Goal: Task Accomplishment & Management: Manage account settings

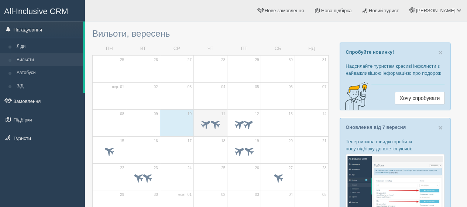
click at [212, 113] on td "11" at bounding box center [211, 122] width 34 height 27
click at [208, 113] on td "11" at bounding box center [211, 122] width 34 height 27
click at [24, 59] on link "Вильоти" at bounding box center [48, 59] width 70 height 13
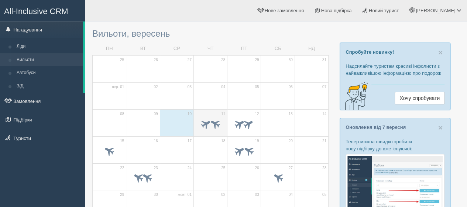
click at [214, 110] on td "11" at bounding box center [211, 122] width 34 height 27
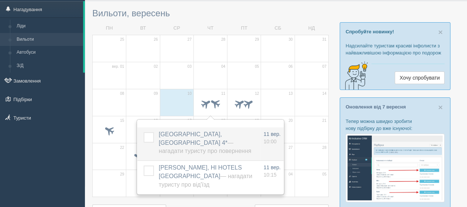
scroll to position [37, 0]
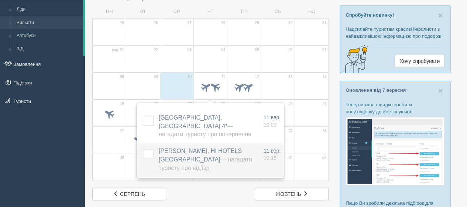
click at [182, 149] on span "[PERSON_NAME], HI HOTELS [GEOGRAPHIC_DATA] — Нагадати туристу про від'їзд" at bounding box center [205, 158] width 93 height 23
